Goal: Task Accomplishment & Management: Complete application form

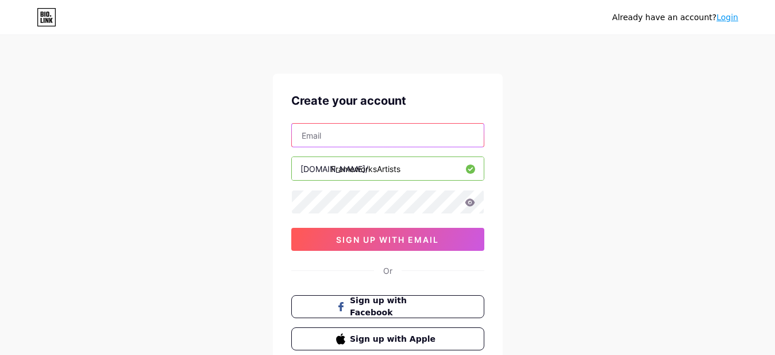
click at [372, 131] on input "text" at bounding box center [388, 135] width 192 height 23
paste input "[EMAIL_ADDRESS][DOMAIN_NAME]"
type input "[EMAIL_ADDRESS][DOMAIN_NAME]"
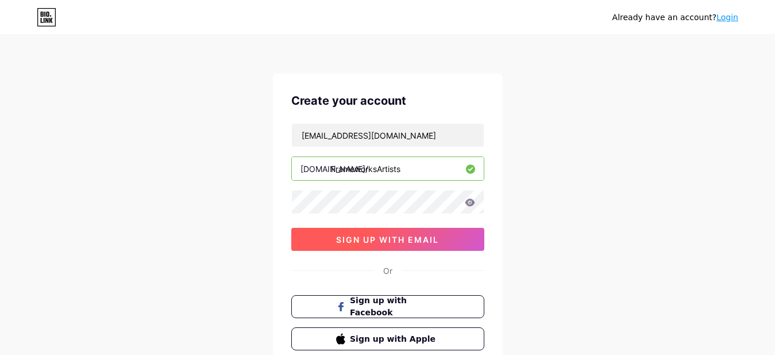
click at [438, 245] on button "sign up with email" at bounding box center [387, 239] width 193 height 23
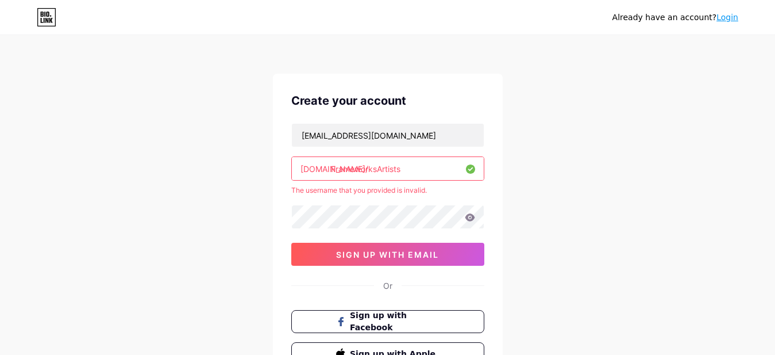
click at [380, 168] on input "FrameworksArtists" at bounding box center [388, 168] width 192 height 23
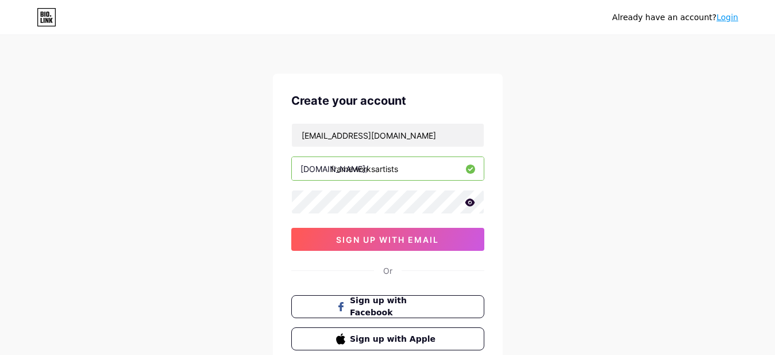
type input "frameworksartists"
click at [552, 215] on div "Already have an account? Login Create your account [EMAIL_ADDRESS][DOMAIN_NAME]…" at bounding box center [387, 220] width 775 height 440
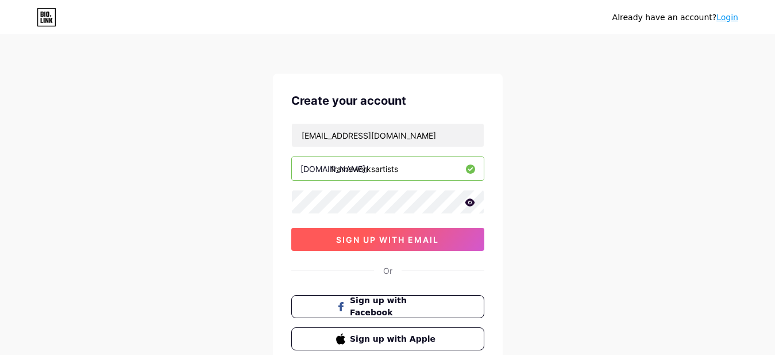
click at [427, 237] on span "sign up with email" at bounding box center [387, 239] width 103 height 10
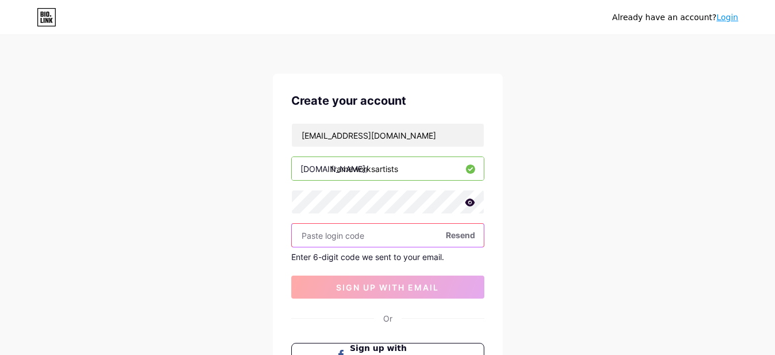
paste input "999171"
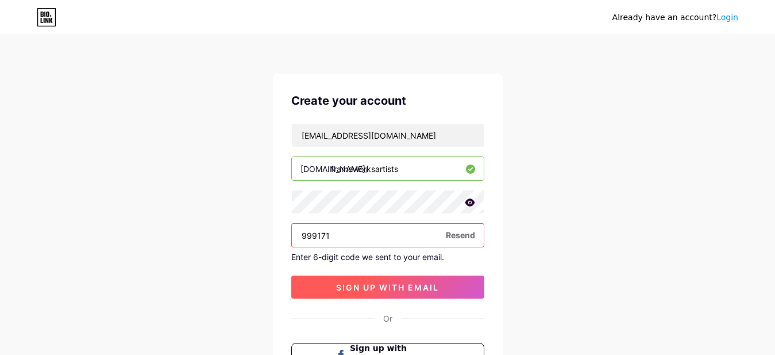
type input "999171"
click at [436, 287] on span "sign up with email" at bounding box center [387, 287] width 103 height 10
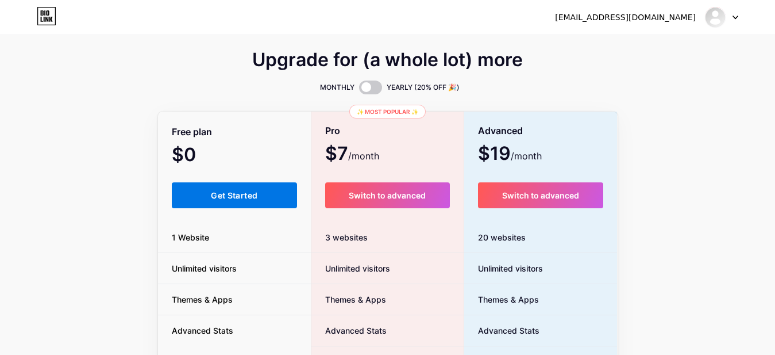
click at [232, 197] on span "Get Started" at bounding box center [234, 195] width 47 height 10
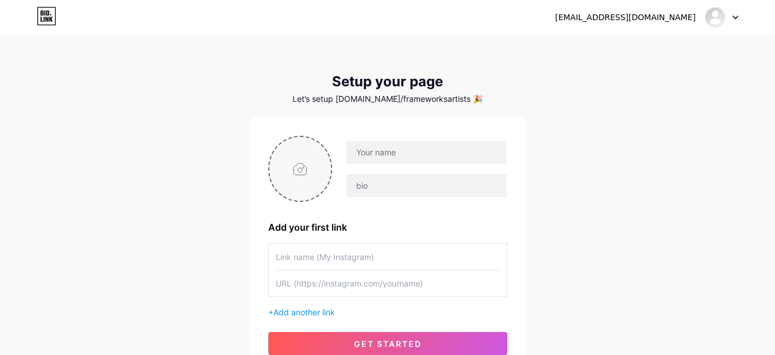
click at [303, 164] on input "file" at bounding box center [300, 169] width 62 height 64
type input "C:\fakepath\frameworks-la.jpg"
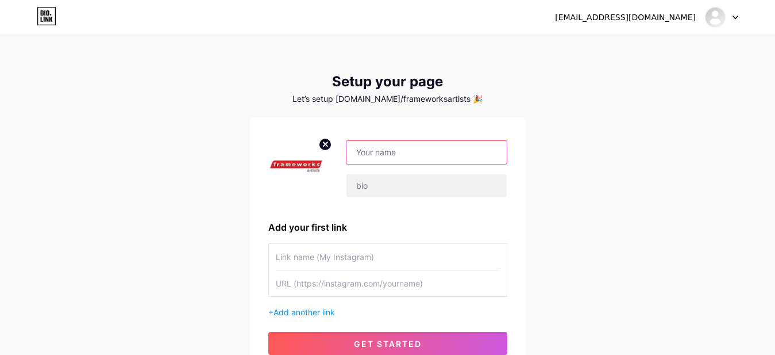
drag, startPoint x: 421, startPoint y: 149, endPoint x: 376, endPoint y: 149, distance: 44.8
click at [376, 149] on input "text" at bounding box center [426, 152] width 160 height 23
paste input "Frameworks Artists"
type input "Frameworks Artists"
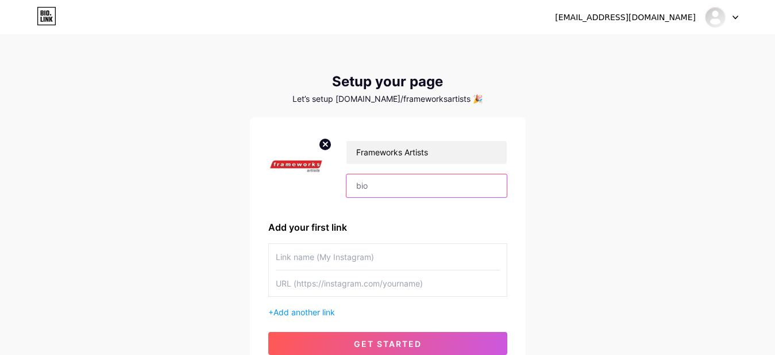
click at [396, 187] on input "text" at bounding box center [426, 185] width 160 height 23
paste input "Frameworks Artists is an artists representative agency based in [GEOGRAPHIC_DAT…"
type input "Frameworks Artists is an artists representative agency based in [GEOGRAPHIC_DAT…"
click at [331, 259] on input "text" at bounding box center [388, 257] width 224 height 26
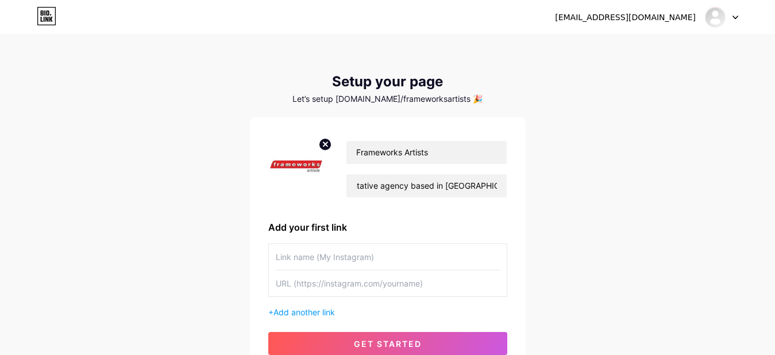
click at [354, 283] on input "text" at bounding box center [388, 283] width 224 height 26
paste input "[URL][DOMAIN_NAME]"
type input "[URL][DOMAIN_NAME]"
click at [299, 259] on input "text" at bounding box center [388, 257] width 224 height 26
paste input "Storyboards Artwork | Professional Storyboard Artists - Frameworks Artists"
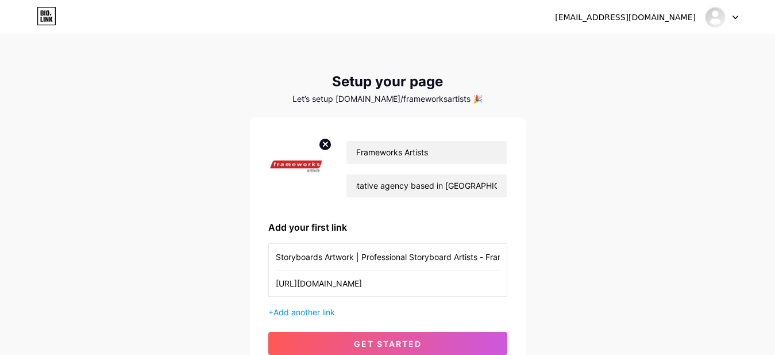
scroll to position [0, 62]
type input "Storyboards Artwork | Professional Storyboard Artists - Frameworks Artists"
click at [314, 311] on span "Add another link" at bounding box center [304, 312] width 61 height 10
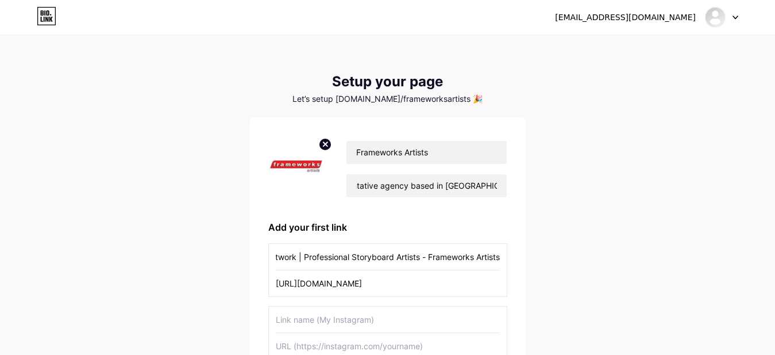
click at [352, 340] on input "text" at bounding box center [388, 346] width 224 height 26
paste input "[URL][DOMAIN_NAME]"
type input "[URL][DOMAIN_NAME]"
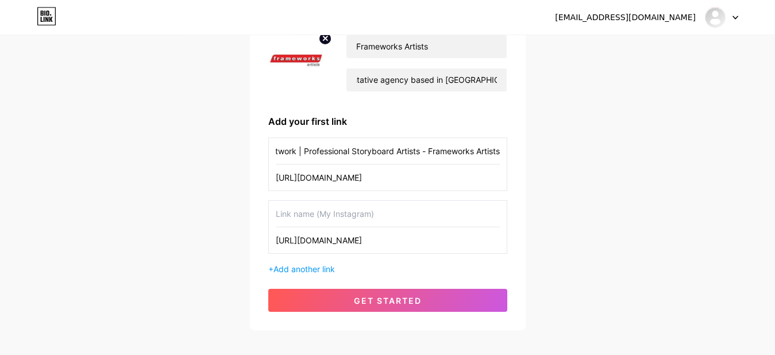
scroll to position [117, 0]
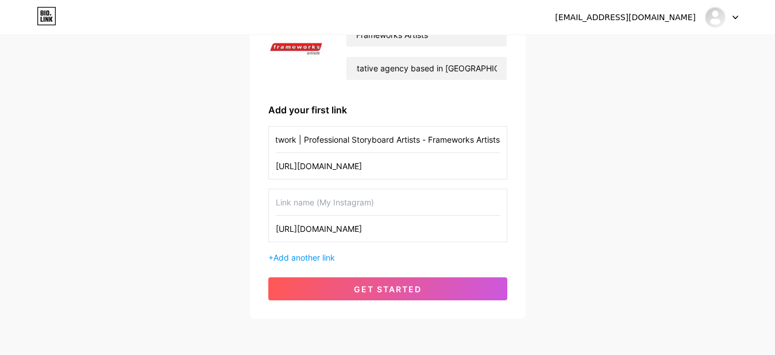
click at [337, 206] on input "text" at bounding box center [388, 202] width 224 height 26
paste input "Expert Storyboard Artist | Storyboard Art - Frameworks Artists"
type input "Expert Storyboard Artist | Storyboard Art - Frameworks Artists"
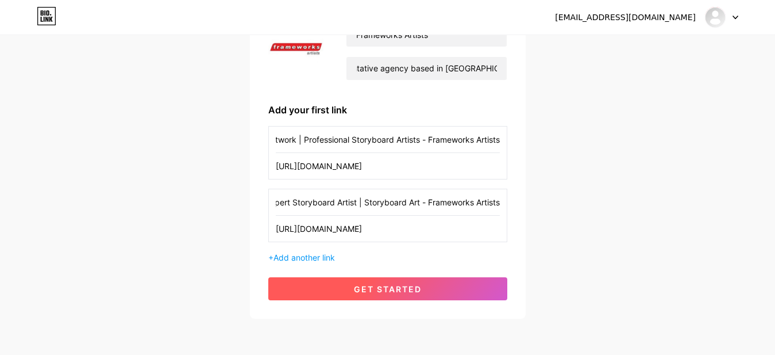
click at [411, 286] on span "get started" at bounding box center [388, 289] width 68 height 10
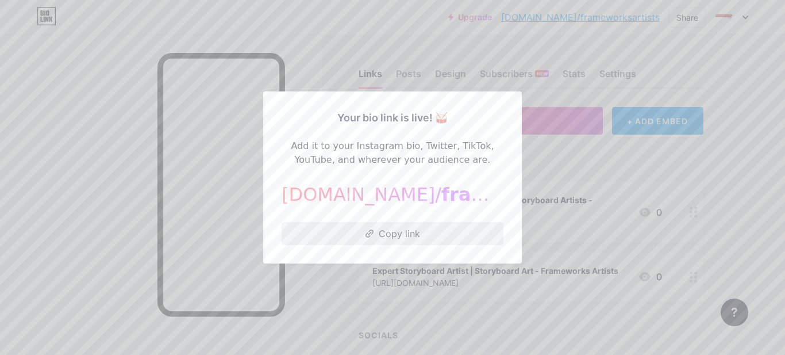
click at [411, 228] on button "Copy link" at bounding box center [393, 233] width 222 height 23
